Goal: Task Accomplishment & Management: Use online tool/utility

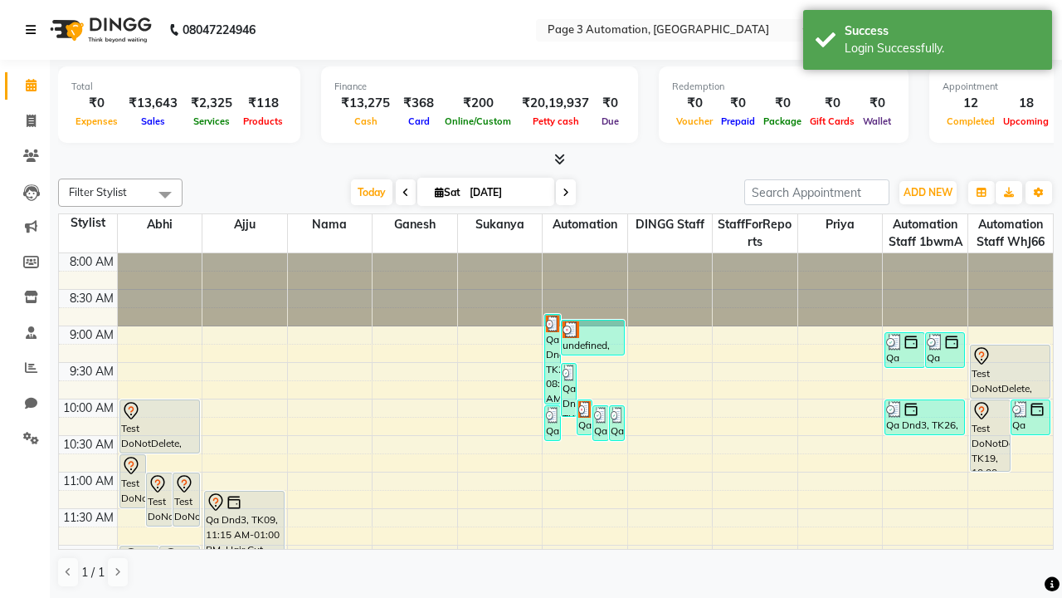
click at [34, 30] on icon at bounding box center [31, 30] width 10 height 12
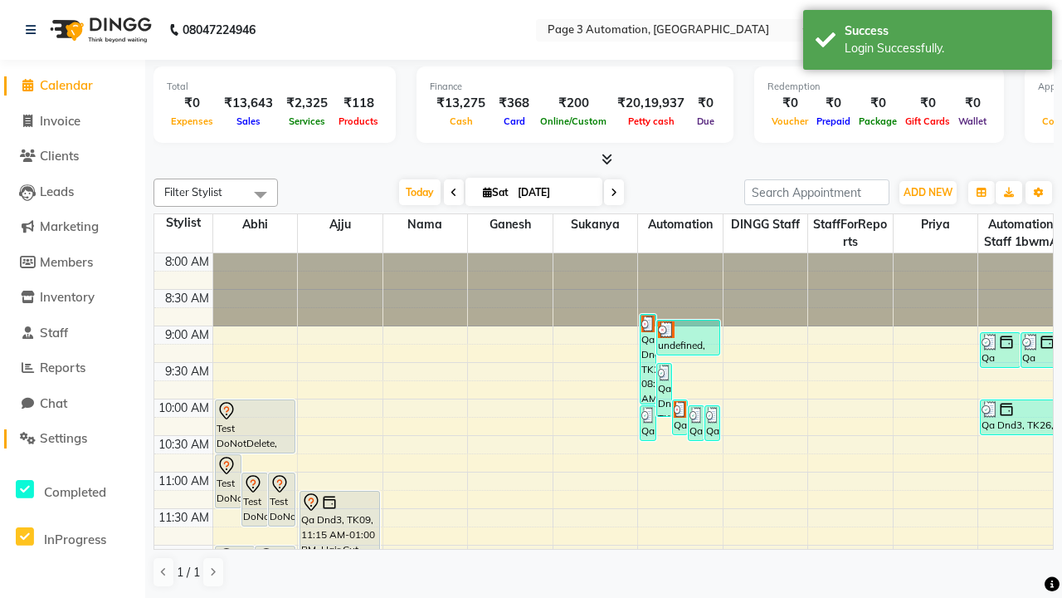
click at [72, 438] on span "Settings" at bounding box center [63, 438] width 47 height 16
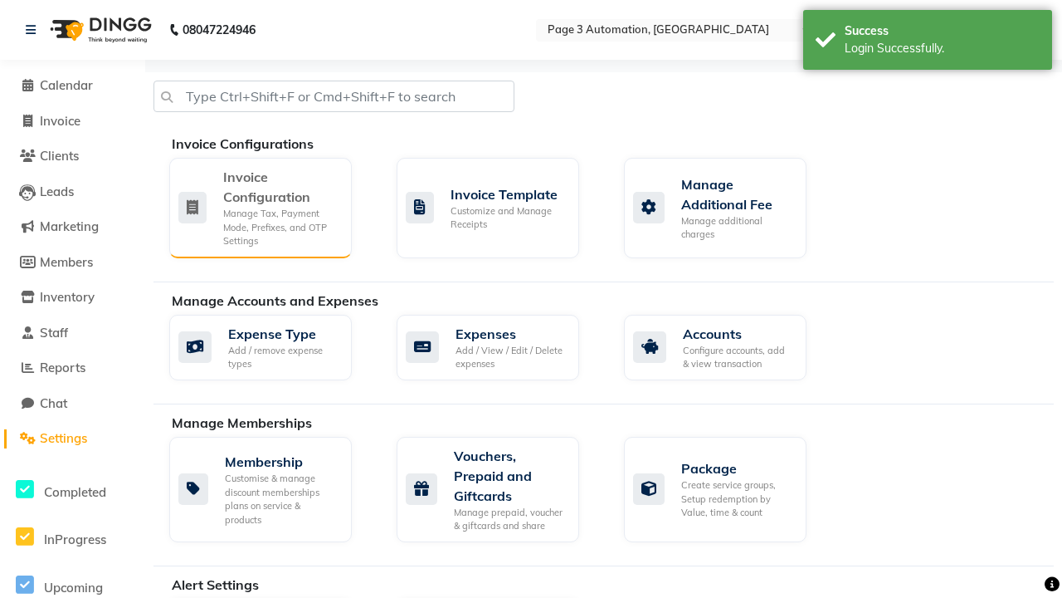
click at [260, 207] on div "Manage Tax, Payment Mode, Prefixes, and OTP Settings" at bounding box center [280, 227] width 115 height 41
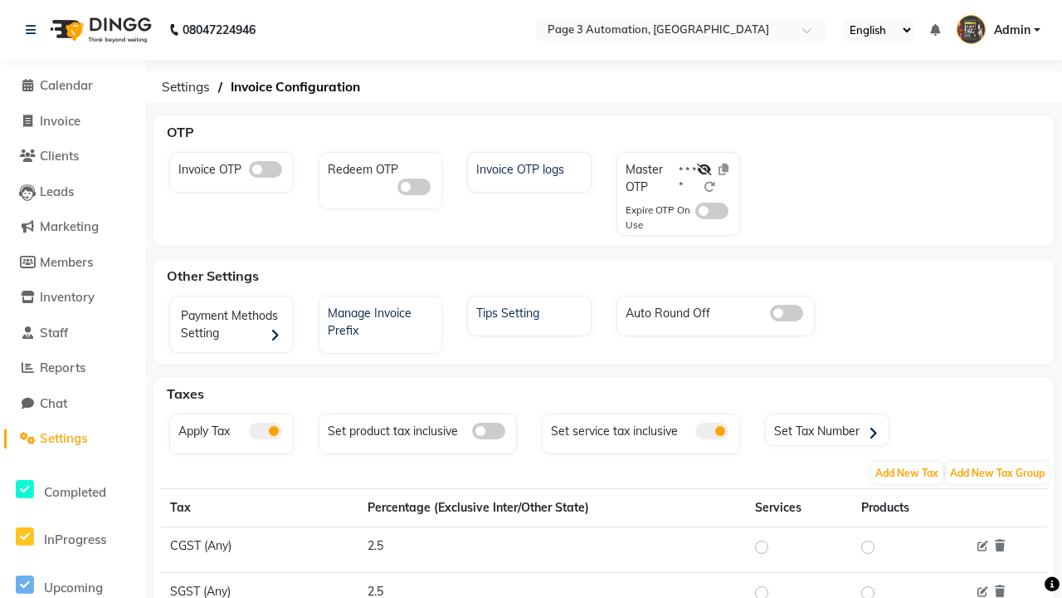
click at [265, 169] on span at bounding box center [265, 169] width 33 height 17
click at [249, 172] on input "checkbox" at bounding box center [249, 172] width 0 height 0
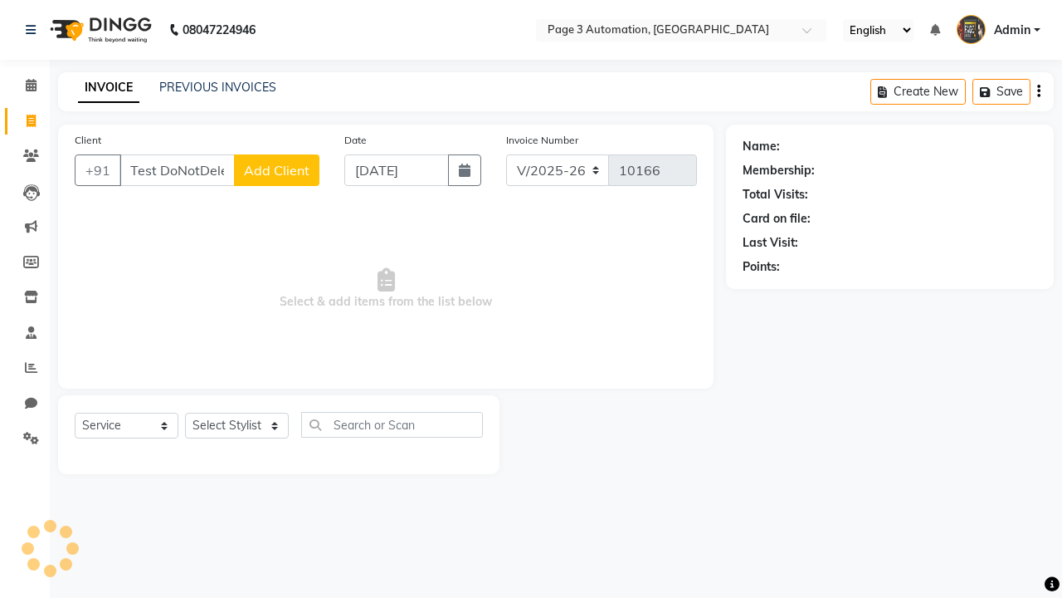
select select "2774"
select select "service"
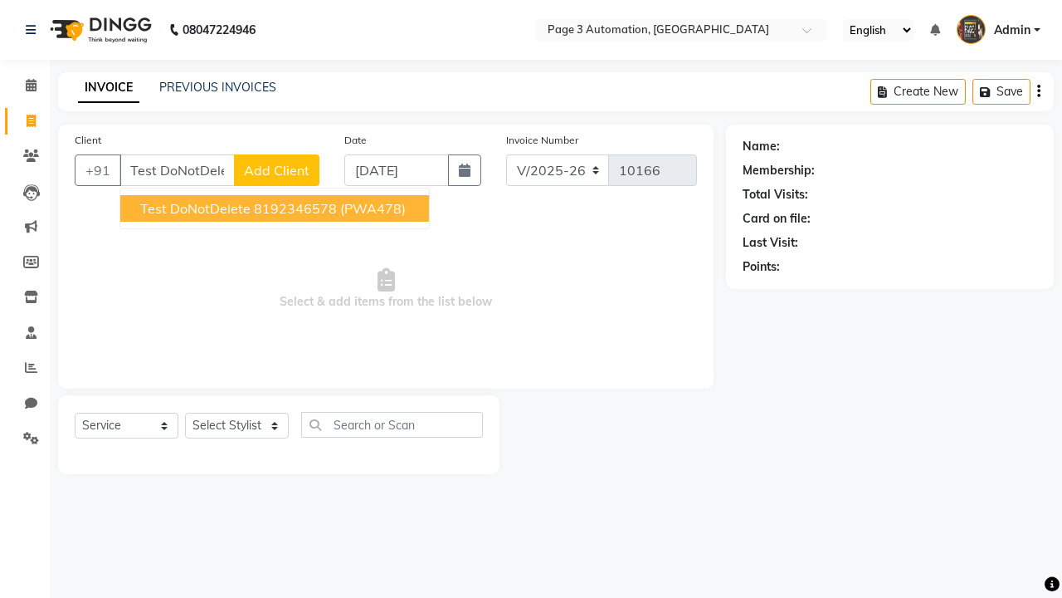
click at [276, 208] on ngb-highlight "8192346578" at bounding box center [295, 208] width 83 height 17
type input "8192346578"
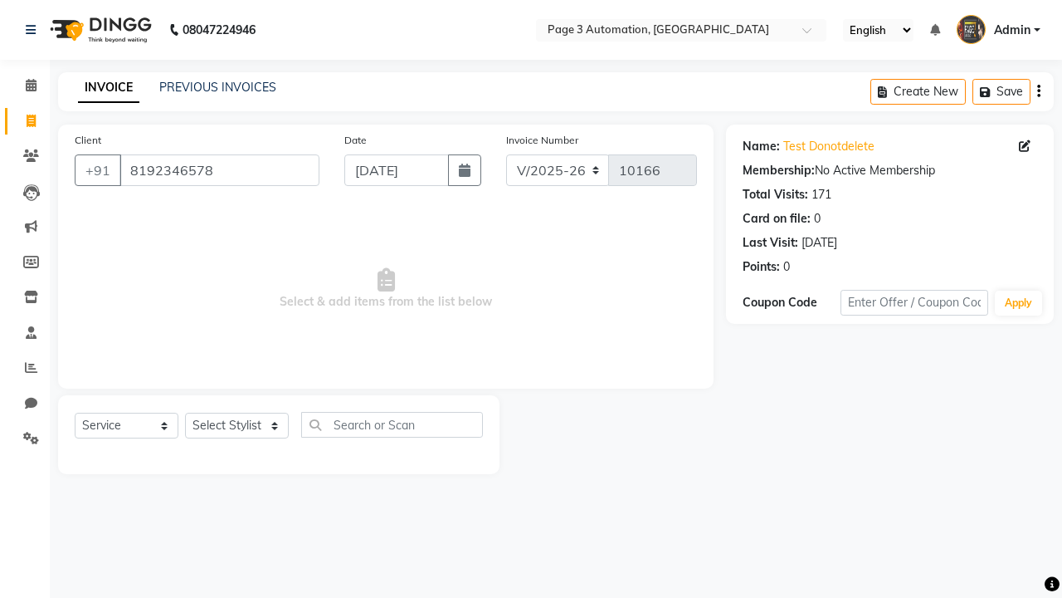
select select "71572"
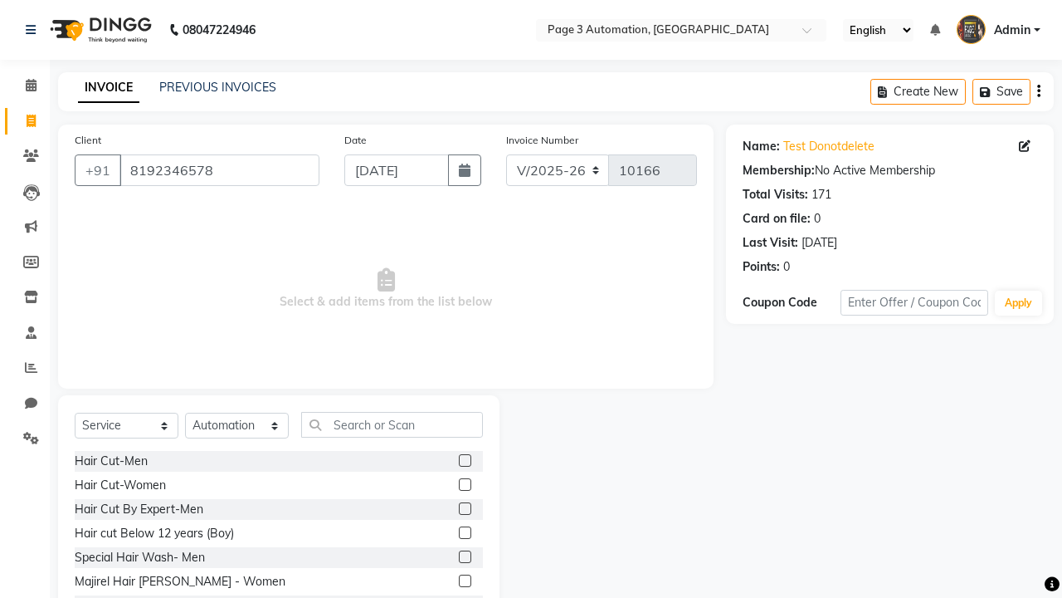
click at [464, 533] on label at bounding box center [465, 532] width 12 height 12
click at [464, 533] on input "checkbox" at bounding box center [464, 533] width 11 height 11
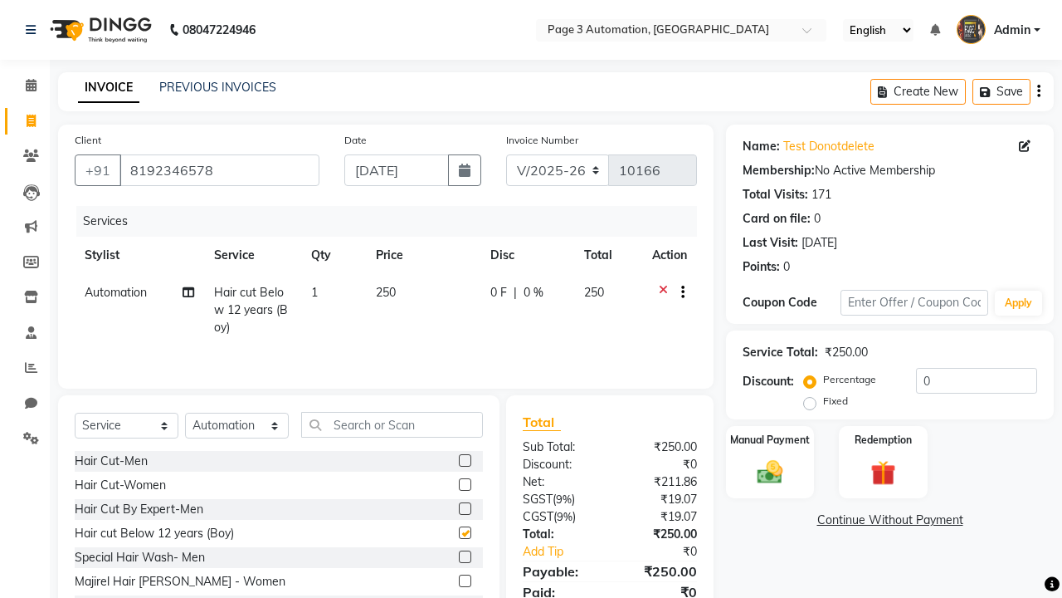
checkbox input "false"
click at [770, 439] on label "Manual Payment" at bounding box center [770, 439] width 83 height 16
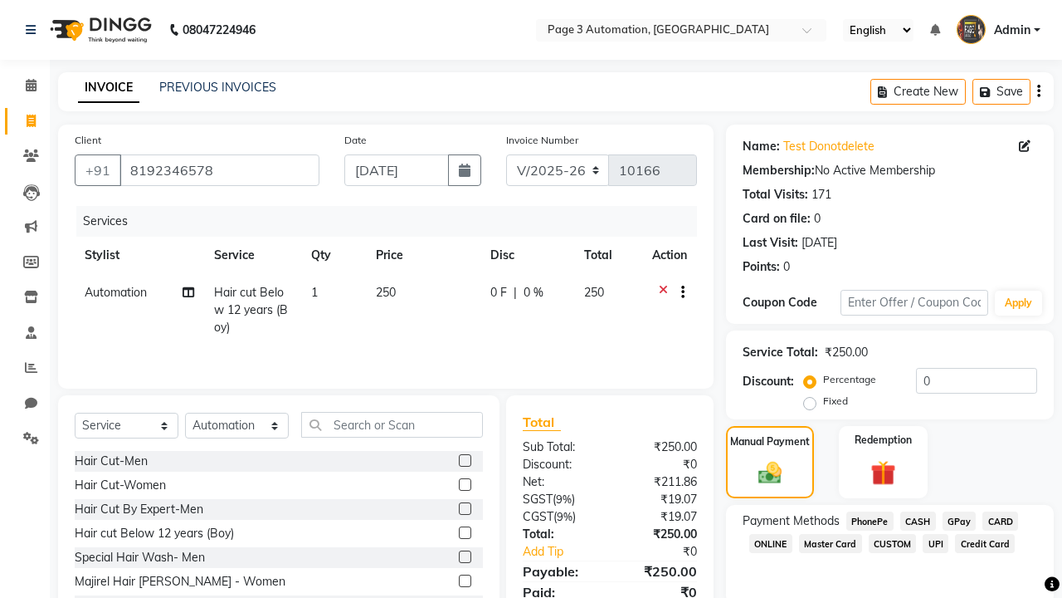
click at [918, 520] on span "CASH" at bounding box center [918, 520] width 36 height 19
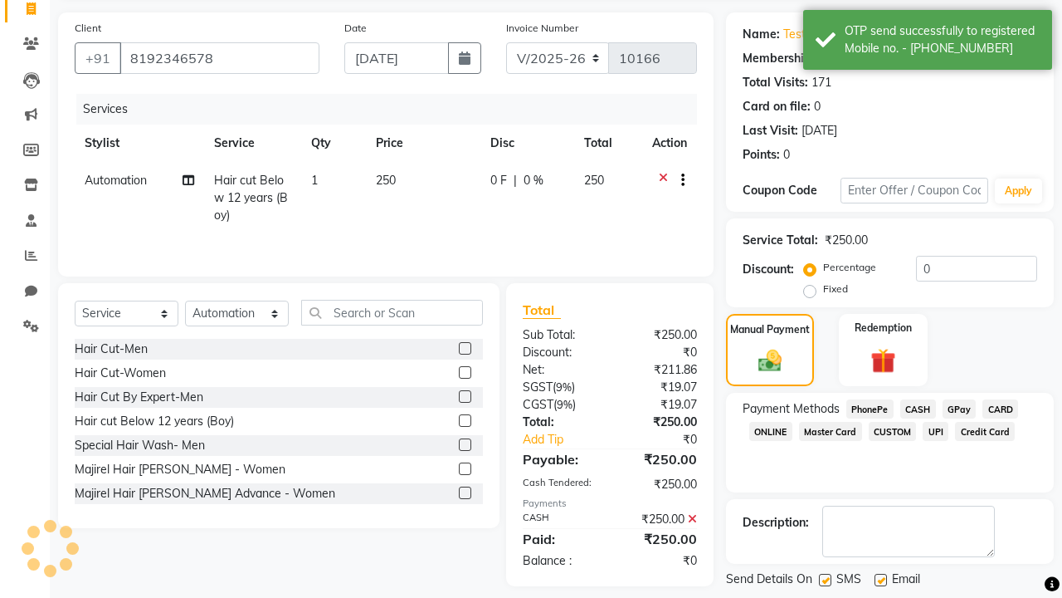
scroll to position [192, 0]
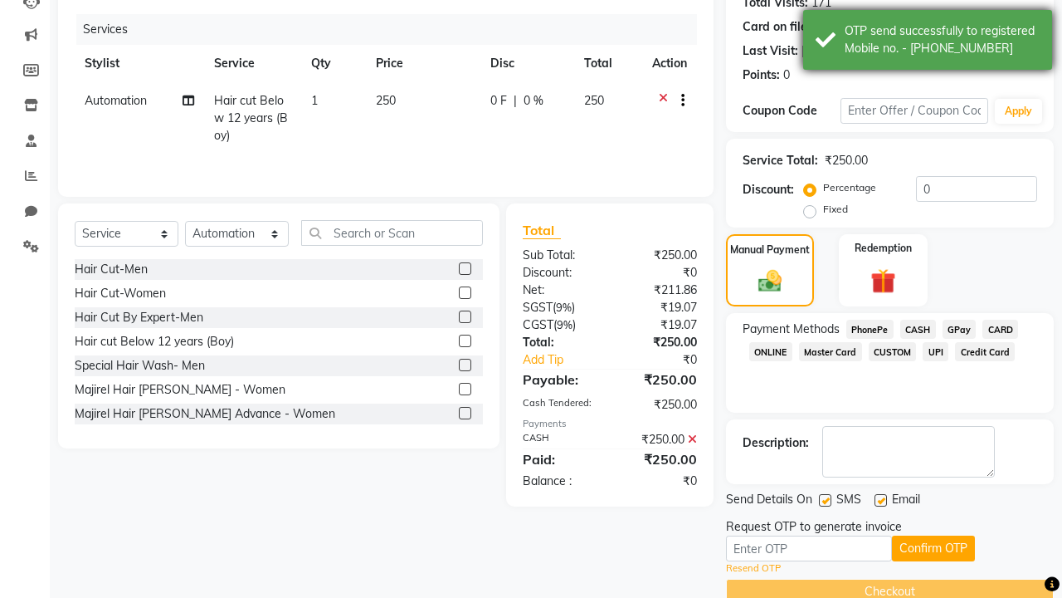
click at [928, 42] on div "OTP send successfully to registered Mobile no. - [PHONE_NUMBER]" at bounding box center [942, 39] width 195 height 35
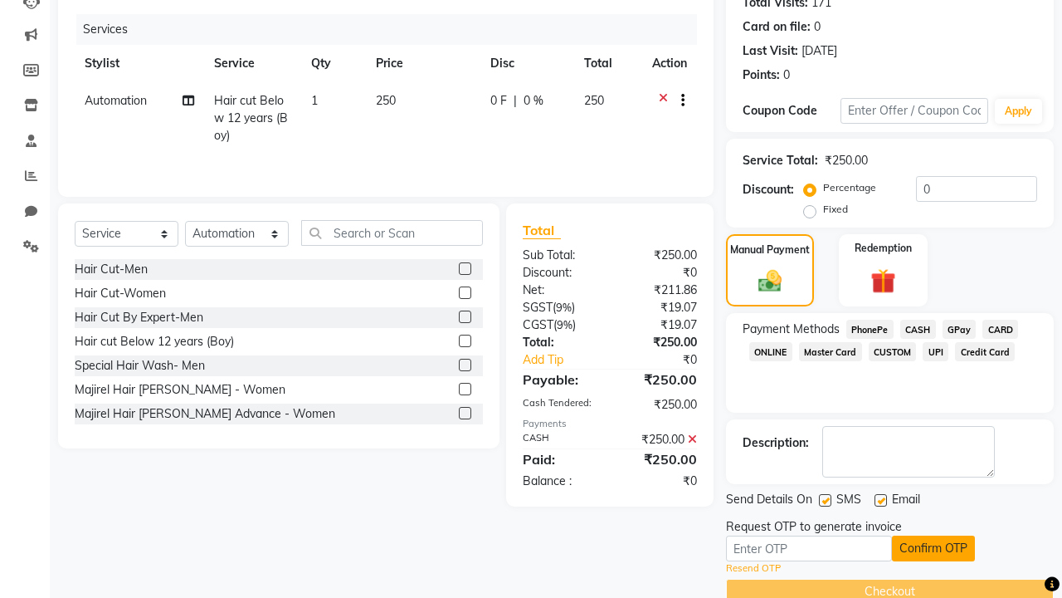
click at [934, 548] on button "Confirm OTP" at bounding box center [933, 548] width 83 height 26
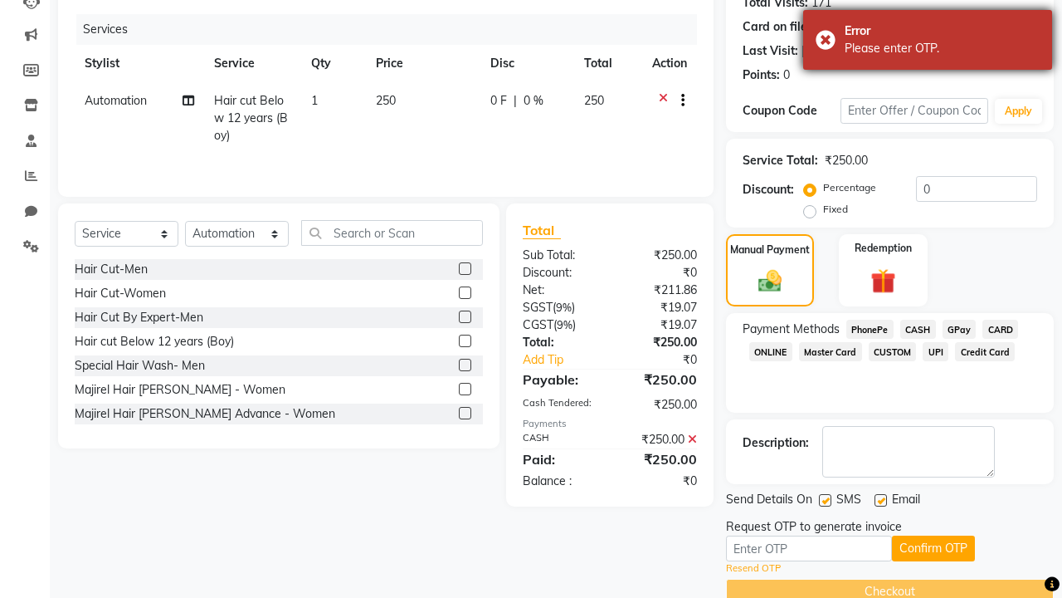
click at [928, 42] on div "Please enter OTP." at bounding box center [942, 48] width 195 height 17
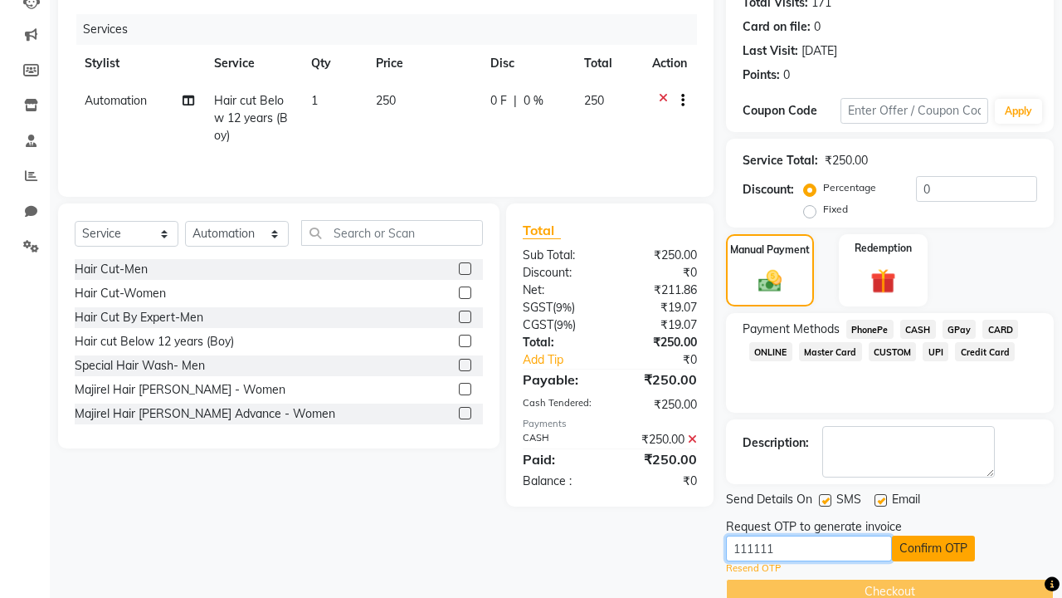
type input "111111"
click at [934, 548] on button "Confirm OTP" at bounding box center [933, 548] width 83 height 26
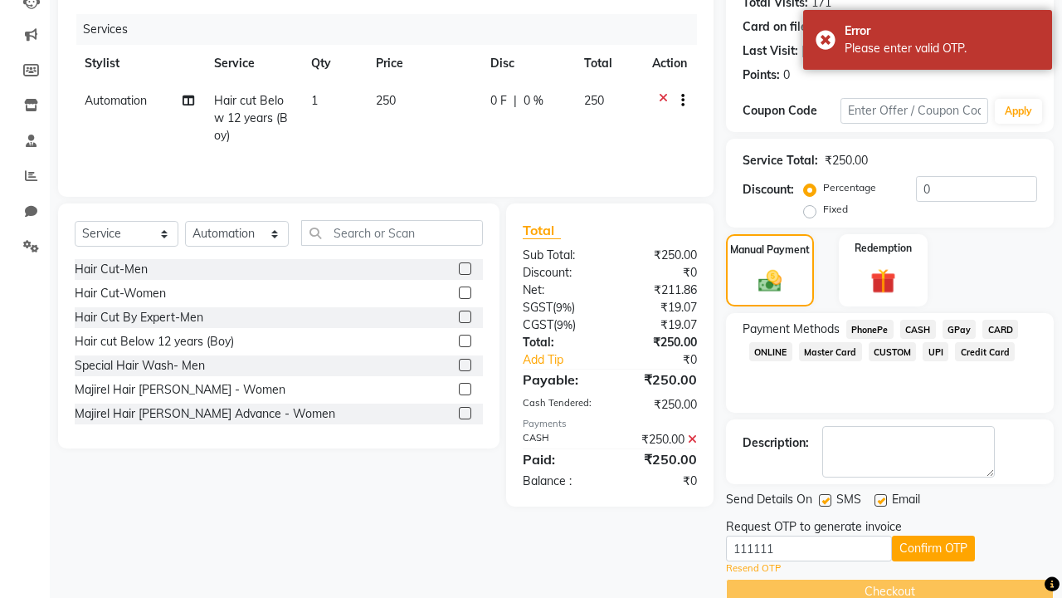
click at [928, 42] on div "Please enter valid OTP." at bounding box center [942, 48] width 195 height 17
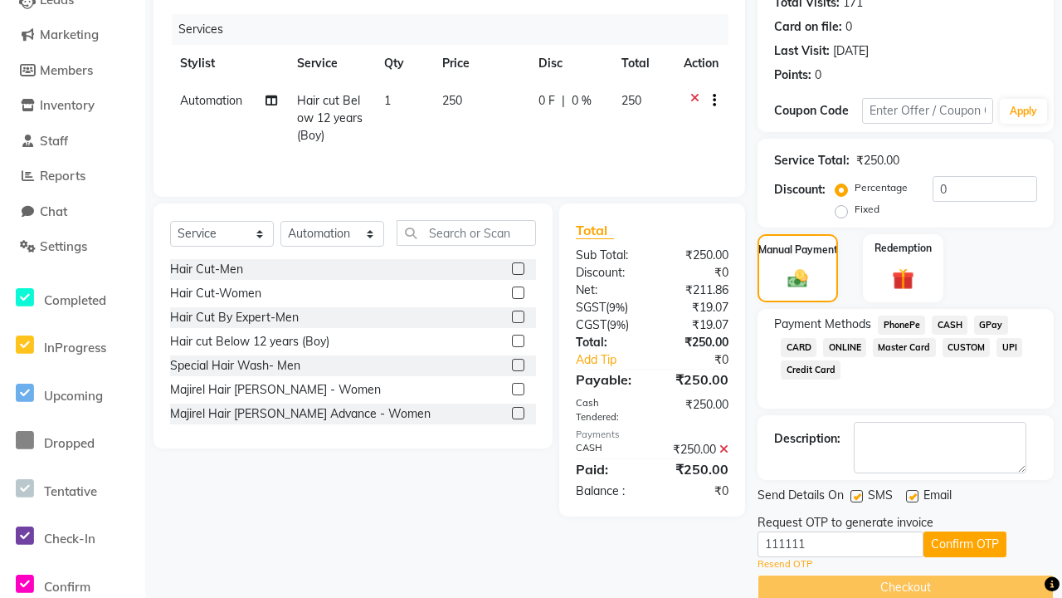
scroll to position [0, 0]
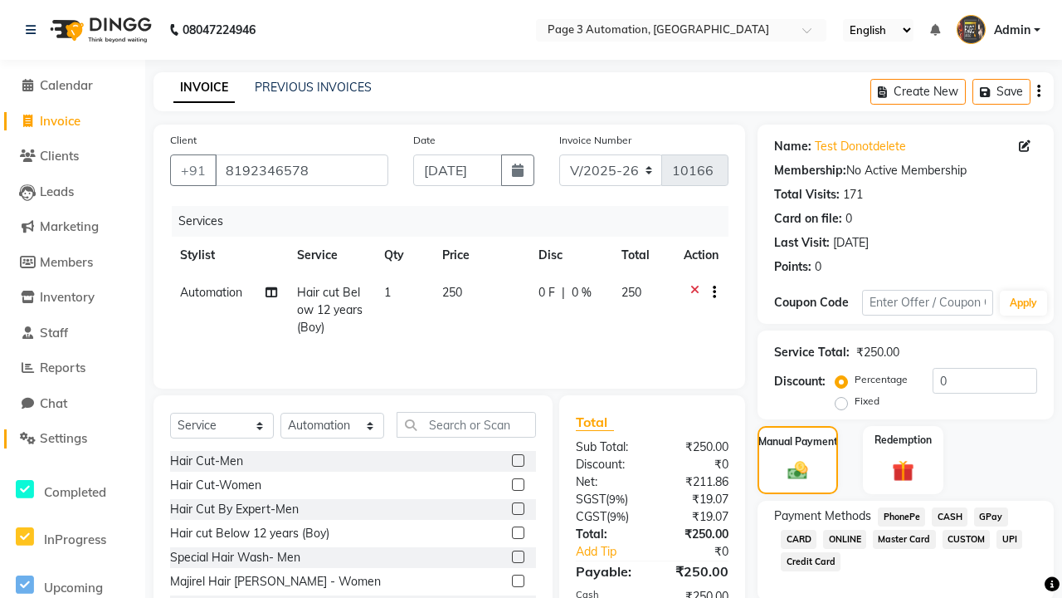
click at [72, 438] on span "Settings" at bounding box center [63, 438] width 47 height 16
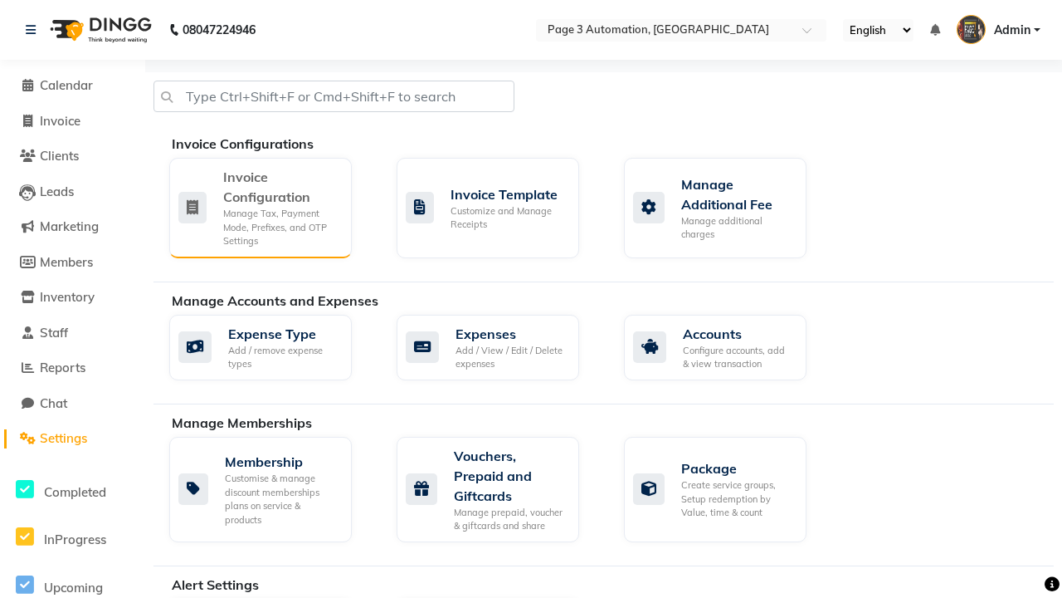
click at [260, 207] on div "Manage Tax, Payment Mode, Prefixes, and OTP Settings" at bounding box center [280, 227] width 115 height 41
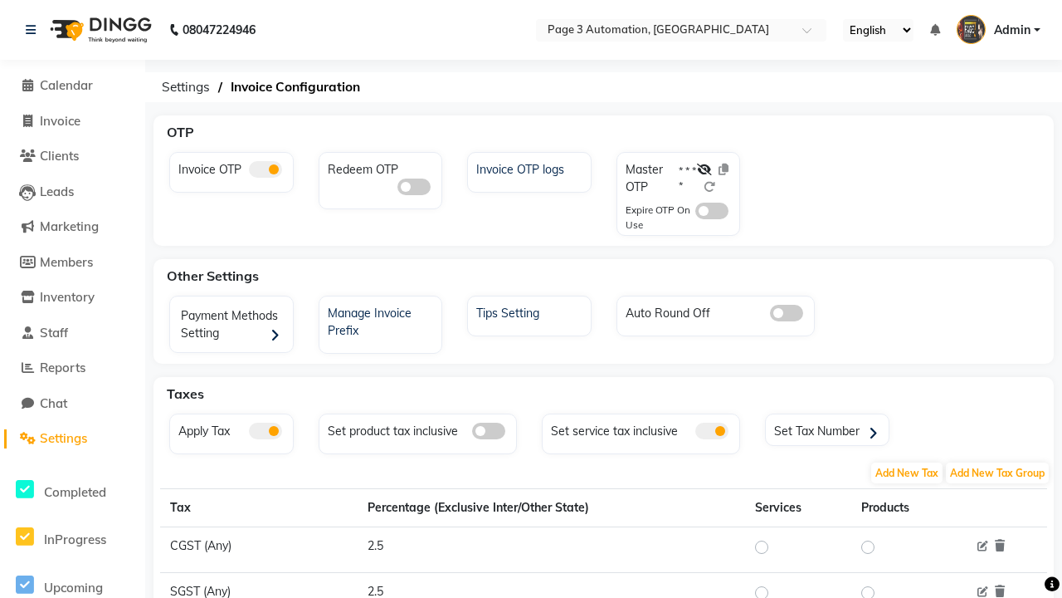
click at [265, 169] on span at bounding box center [265, 169] width 33 height 17
click at [249, 172] on input "checkbox" at bounding box center [249, 172] width 0 height 0
